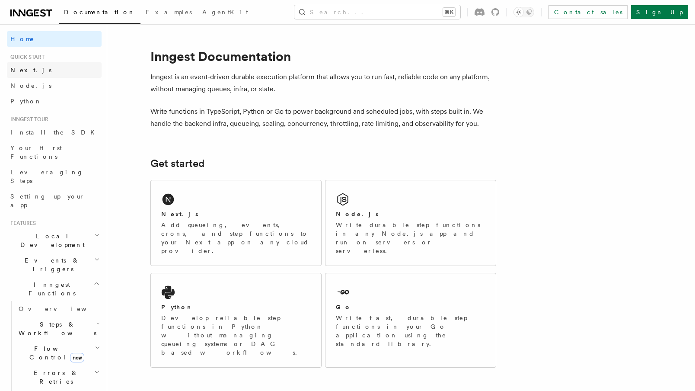
click at [23, 76] on link "Next.js" at bounding box center [54, 70] width 95 height 16
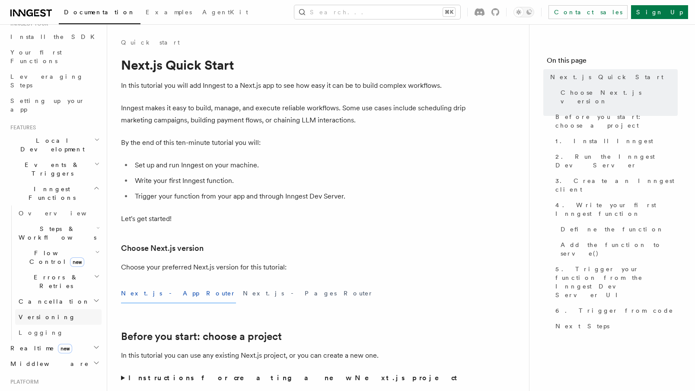
scroll to position [111, 0]
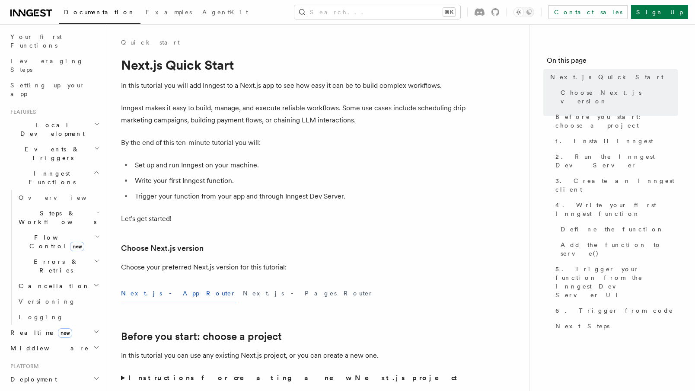
click at [70, 324] on h2 "Realtime new" at bounding box center [54, 332] width 95 height 16
click at [68, 360] on span "React hooks / Next.js" at bounding box center [57, 368] width 76 height 16
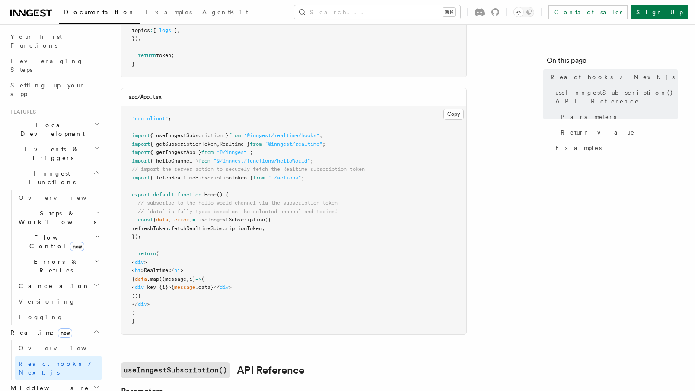
scroll to position [195, 0]
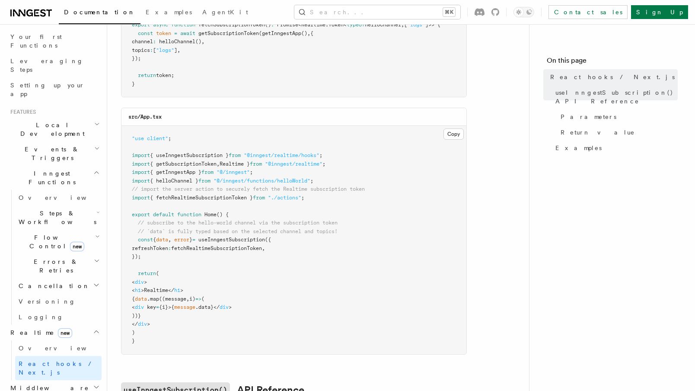
click at [40, 145] on span "Events & Triggers" at bounding box center [50, 153] width 87 height 17
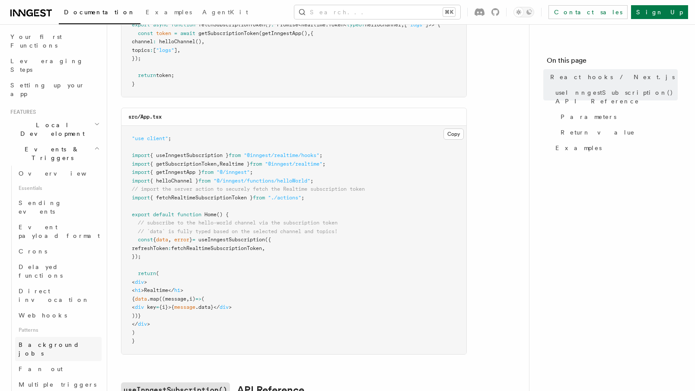
click at [41, 341] on span "Background jobs" at bounding box center [49, 349] width 61 height 16
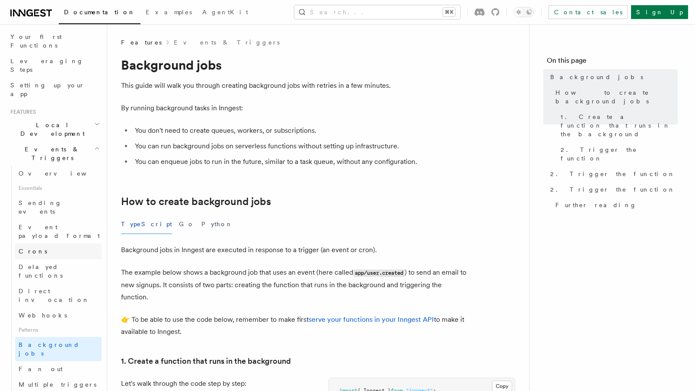
click at [36, 243] on link "Crons" at bounding box center [58, 251] width 86 height 16
